Goal: Transaction & Acquisition: Purchase product/service

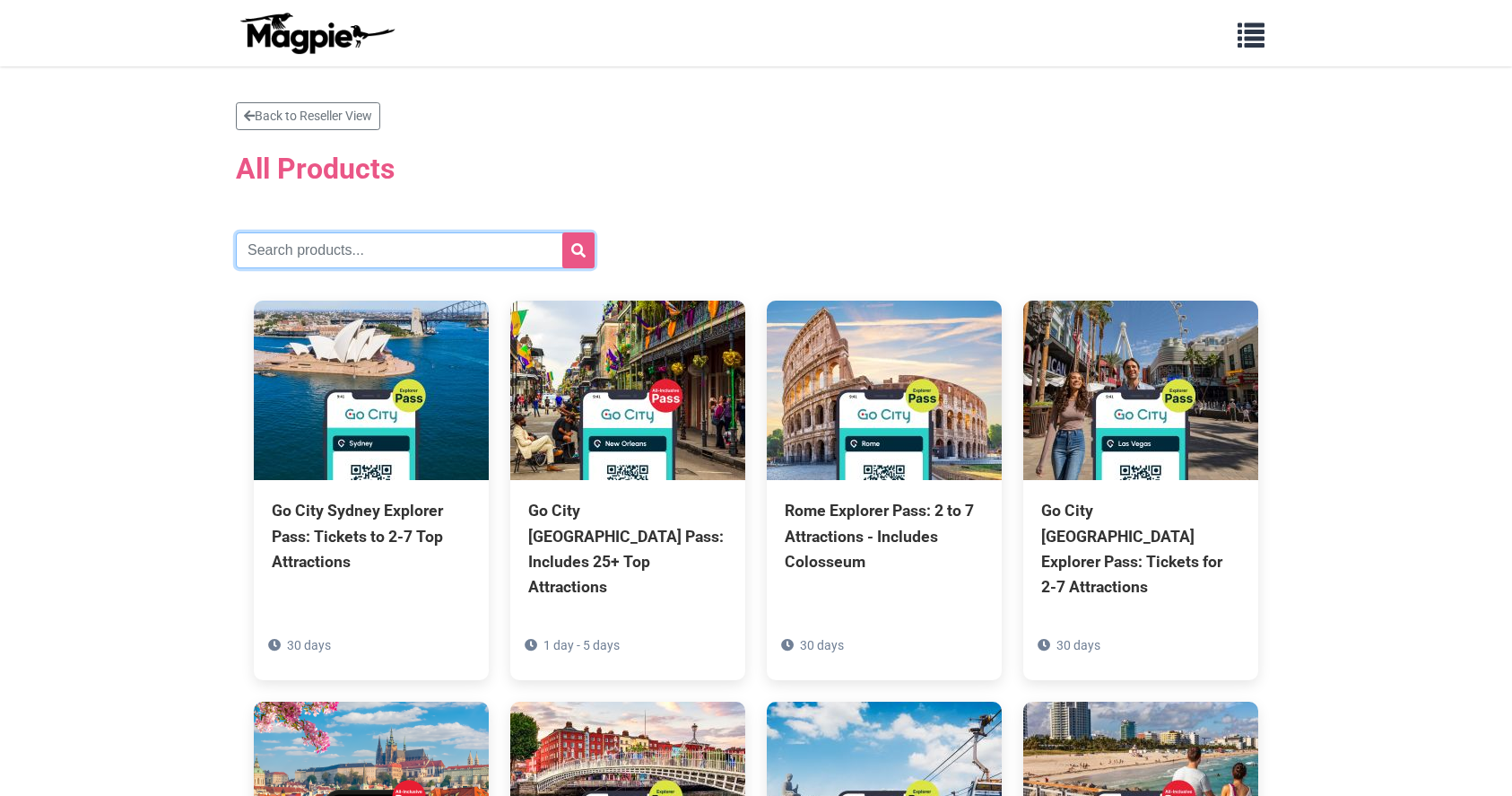
click at [341, 247] on input "text" at bounding box center [414, 251] width 358 height 36
type input "[GEOGRAPHIC_DATA]"
click at [562, 233] on button "submit" at bounding box center [578, 251] width 32 height 36
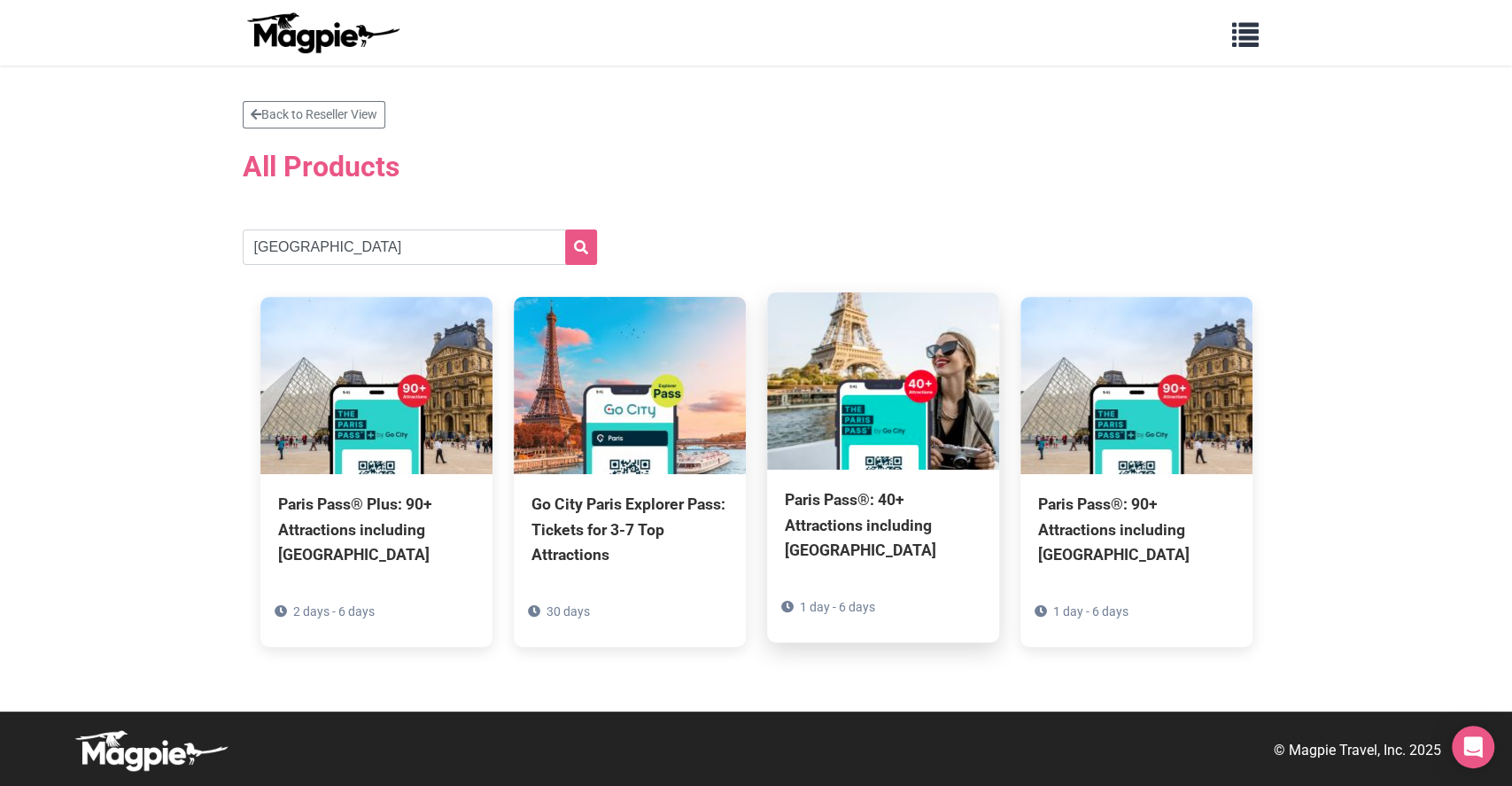
click at [862, 519] on div "Paris Pass®: 40+ Attractions including [GEOGRAPHIC_DATA]" at bounding box center [883, 524] width 197 height 74
